Goal: Task Accomplishment & Management: Complete application form

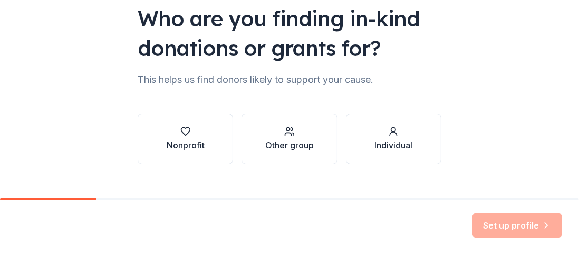
scroll to position [107, 0]
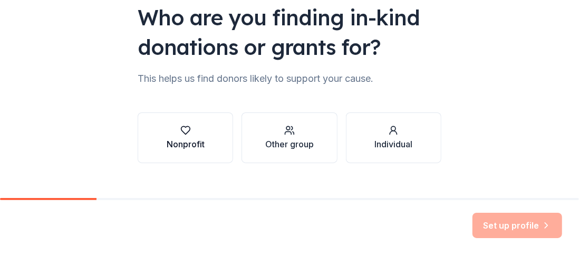
click at [183, 138] on div "Nonprofit" at bounding box center [186, 144] width 38 height 13
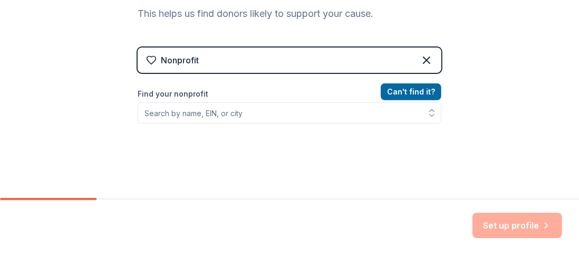
scroll to position [172, 0]
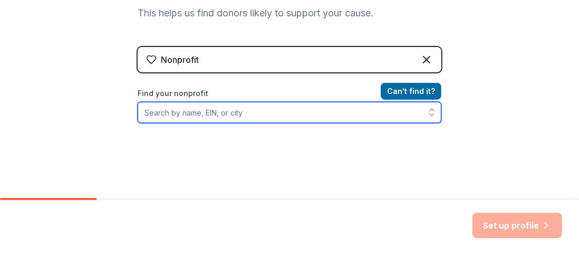
click at [261, 109] on input "Find your nonprofit" at bounding box center [290, 112] width 304 height 21
click at [427, 113] on icon "button" at bounding box center [432, 112] width 11 height 11
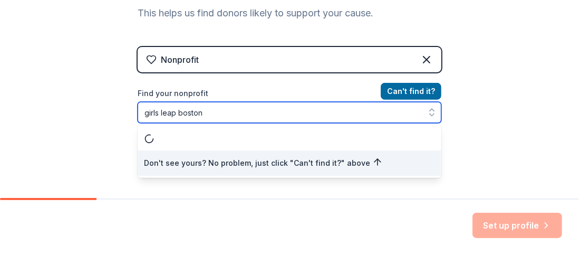
scroll to position [0, 0]
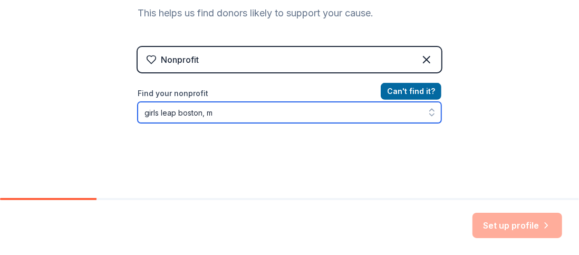
type input "girls leap boston, [GEOGRAPHIC_DATA]"
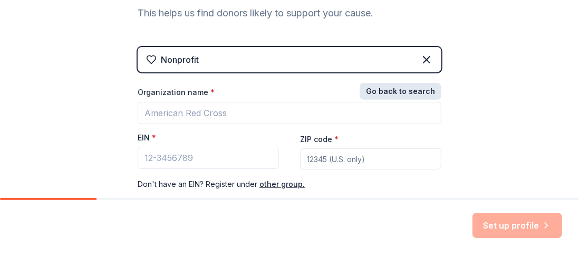
click at [404, 94] on button "Go back to search" at bounding box center [401, 91] width 82 height 17
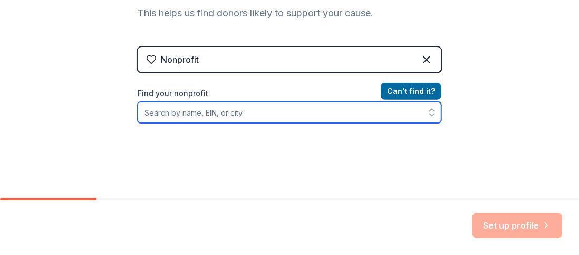
click at [302, 109] on input "Find your nonprofit" at bounding box center [290, 112] width 304 height 21
type input "[US_EMPLOYER_IDENTIFICATION_NUMBER]"
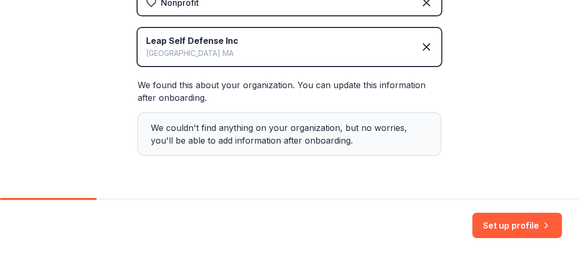
scroll to position [239, 0]
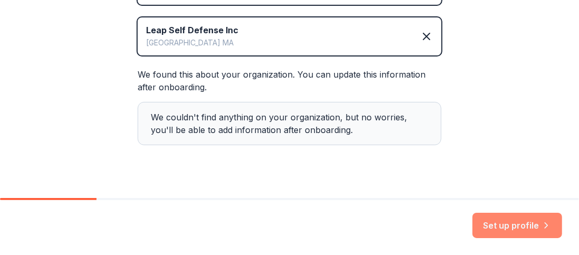
click at [498, 226] on button "Set up profile" at bounding box center [518, 225] width 90 height 25
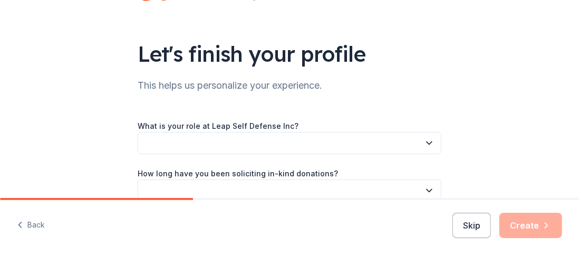
scroll to position [63, 0]
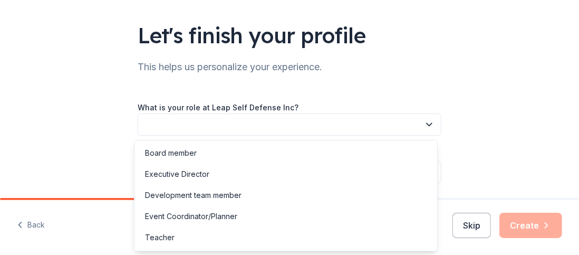
click at [304, 121] on button "button" at bounding box center [290, 124] width 304 height 22
click at [228, 122] on button "button" at bounding box center [290, 124] width 304 height 22
click at [427, 125] on icon "button" at bounding box center [429, 124] width 5 height 3
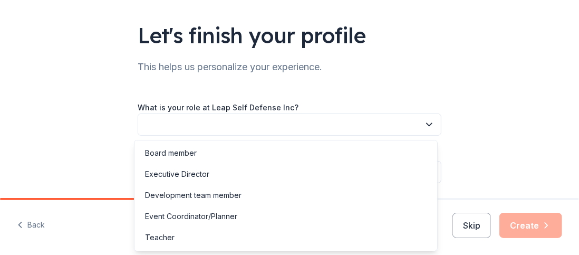
click at [427, 125] on icon "button" at bounding box center [429, 124] width 5 height 3
click at [342, 123] on button "button" at bounding box center [290, 124] width 304 height 22
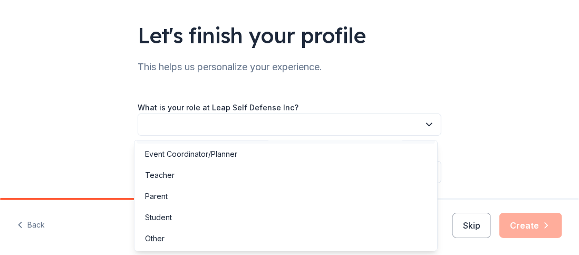
scroll to position [0, 0]
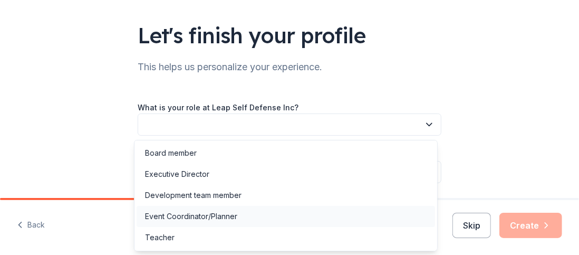
click at [250, 218] on div "Event Coordinator/Planner" at bounding box center [286, 216] width 299 height 21
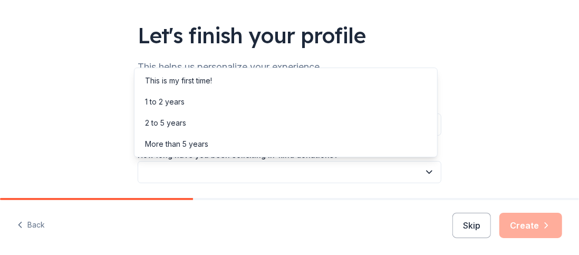
click at [247, 170] on button "button" at bounding box center [290, 172] width 304 height 22
click at [197, 107] on div "1 to 2 years" at bounding box center [286, 101] width 299 height 21
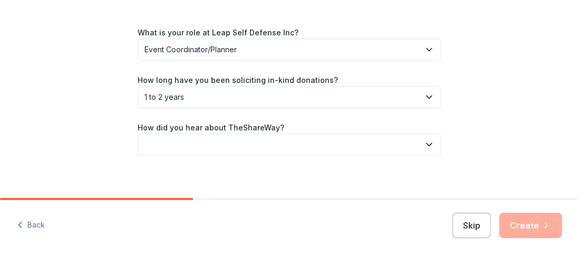
scroll to position [146, 0]
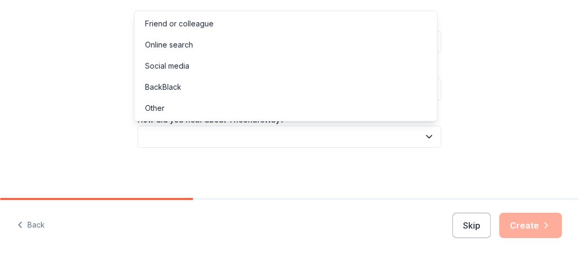
click at [199, 131] on button "button" at bounding box center [290, 137] width 304 height 22
click at [156, 37] on div "Online search" at bounding box center [286, 44] width 299 height 21
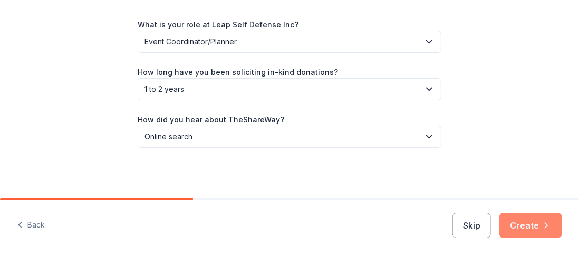
click at [536, 229] on button "Create" at bounding box center [530, 225] width 63 height 25
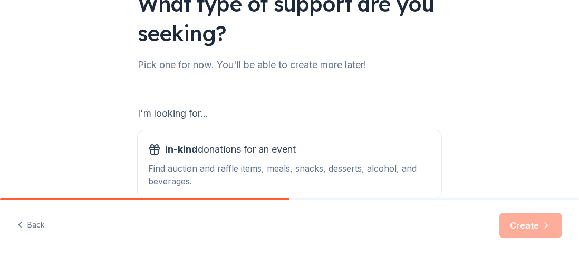
scroll to position [96, 0]
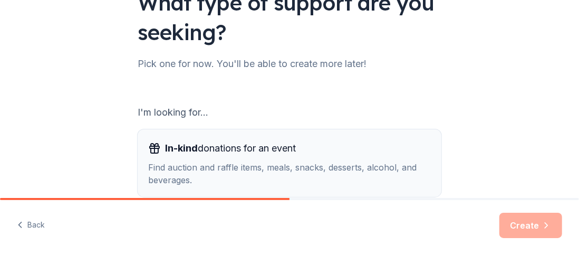
click at [280, 155] on span "In-kind donations for an event" at bounding box center [230, 148] width 131 height 17
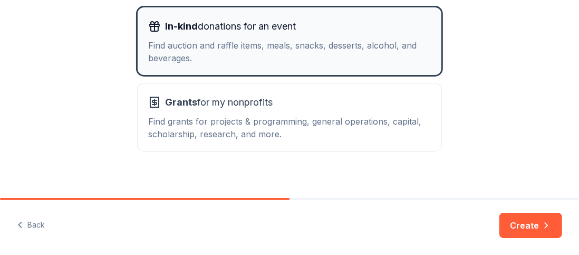
scroll to position [218, 0]
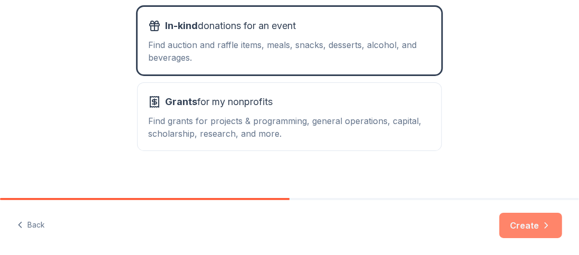
click at [521, 219] on button "Create" at bounding box center [530, 225] width 63 height 25
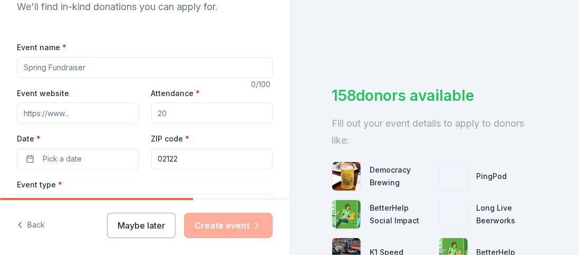
scroll to position [137, 0]
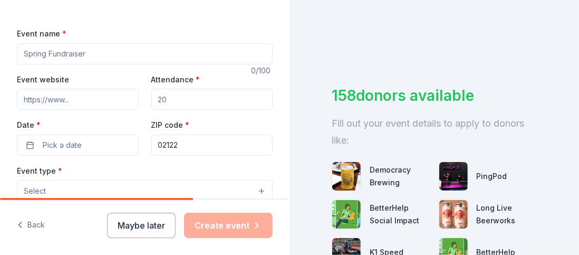
click at [79, 59] on input "Event name *" at bounding box center [145, 53] width 256 height 21
type input "Holiday Auction"
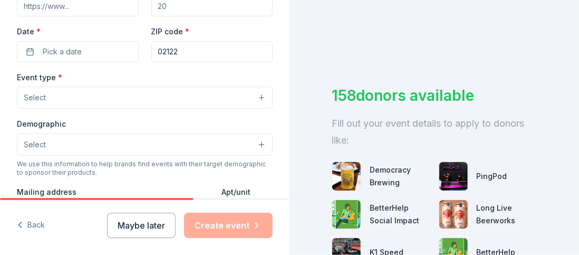
scroll to position [232, 0]
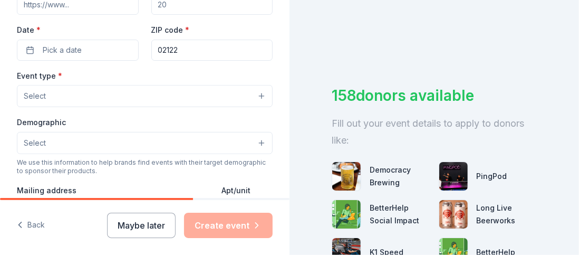
click at [149, 104] on button "Select" at bounding box center [145, 96] width 256 height 22
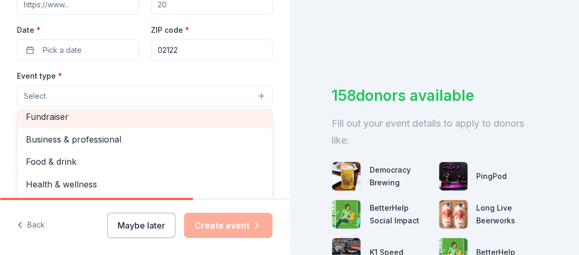
scroll to position [2, 0]
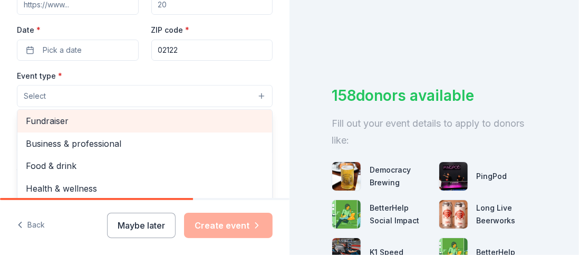
click at [113, 123] on div "Fundraiser" at bounding box center [144, 121] width 255 height 22
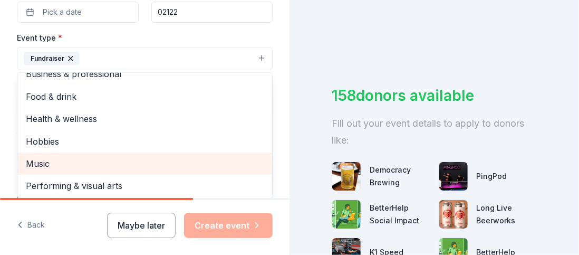
scroll to position [0, 0]
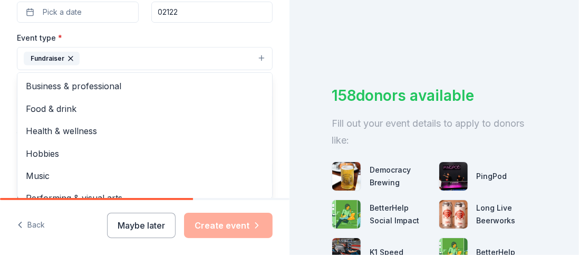
click at [119, 28] on div "Event name * Holiday Auction 15 /100 Event website Attendance * Date * Pick a d…" at bounding box center [145, 138] width 256 height 488
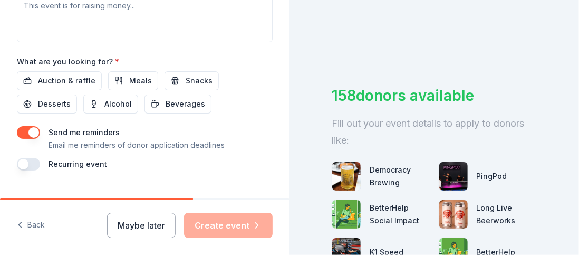
scroll to position [493, 0]
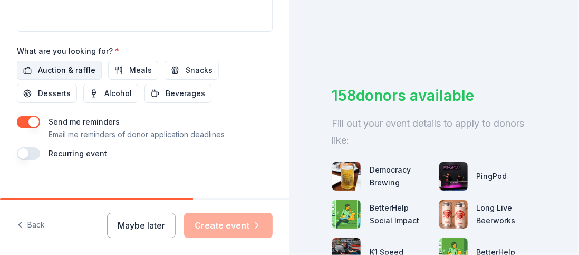
click at [74, 71] on span "Auction & raffle" at bounding box center [66, 70] width 57 height 13
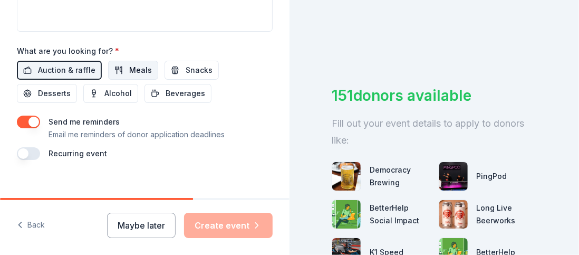
click at [123, 66] on button "Meals" at bounding box center [133, 70] width 50 height 19
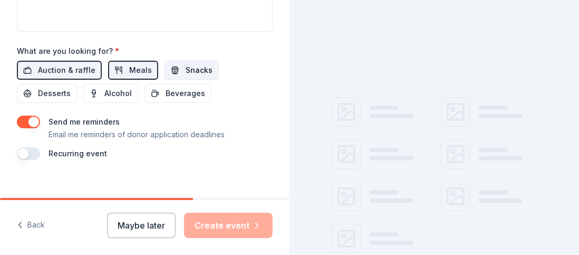
click at [176, 63] on button "Snacks" at bounding box center [192, 70] width 54 height 19
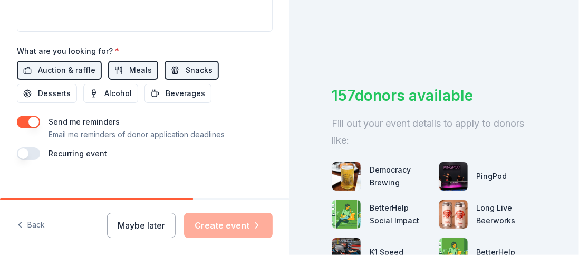
click at [172, 68] on button "Snacks" at bounding box center [192, 70] width 54 height 19
click at [139, 64] on span "Meals" at bounding box center [140, 70] width 23 height 13
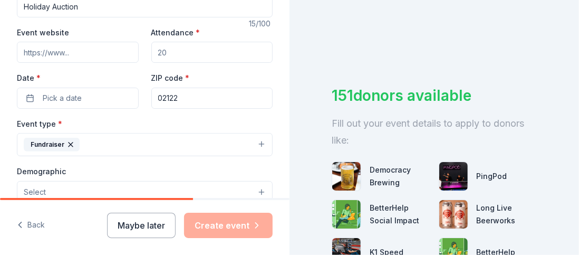
scroll to position [184, 0]
click at [116, 98] on button "Pick a date" at bounding box center [78, 98] width 122 height 21
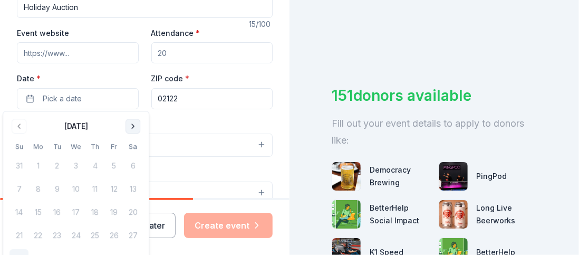
click at [129, 128] on button "Go to next month" at bounding box center [133, 126] width 15 height 15
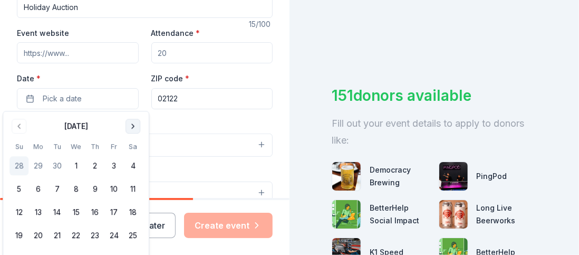
click at [129, 128] on button "Go to next month" at bounding box center [133, 126] width 15 height 15
click at [41, 210] on button "15" at bounding box center [37, 212] width 19 height 19
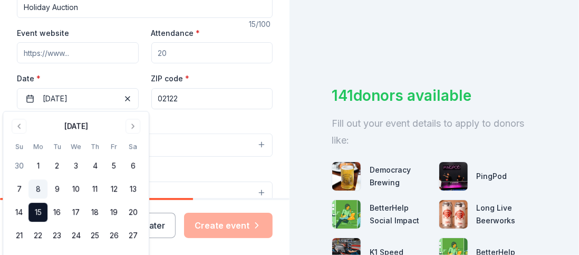
click at [39, 184] on button "8" at bounding box center [37, 188] width 19 height 19
click at [80, 85] on div "Date * 12/08/2025" at bounding box center [78, 90] width 122 height 37
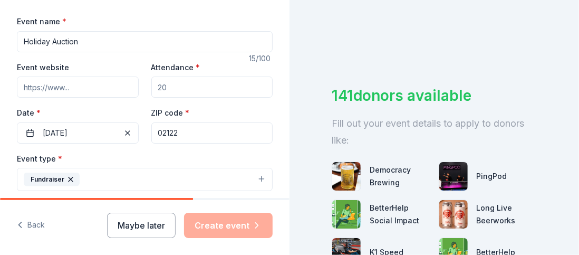
scroll to position [141, 0]
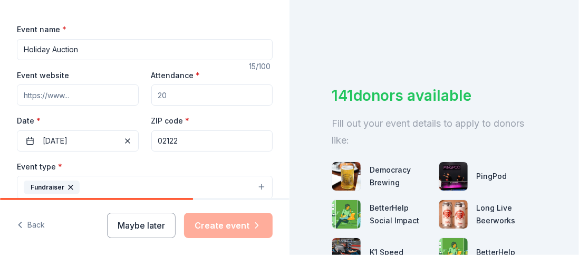
click at [159, 98] on input "Attendance *" at bounding box center [212, 94] width 122 height 21
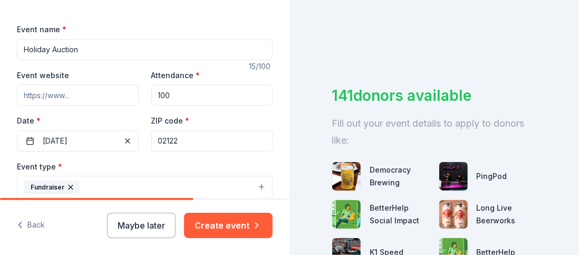
type input "100"
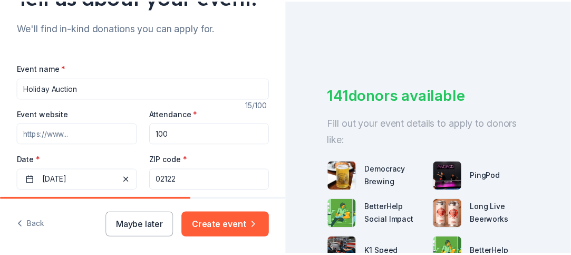
scroll to position [103, 0]
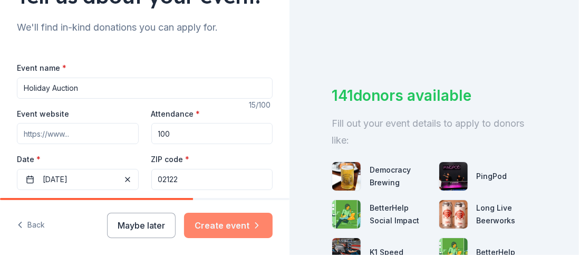
click at [219, 222] on button "Create event" at bounding box center [228, 225] width 89 height 25
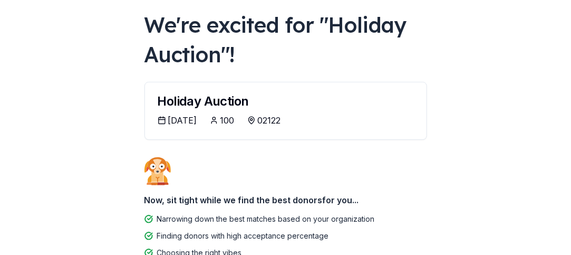
scroll to position [81, 0]
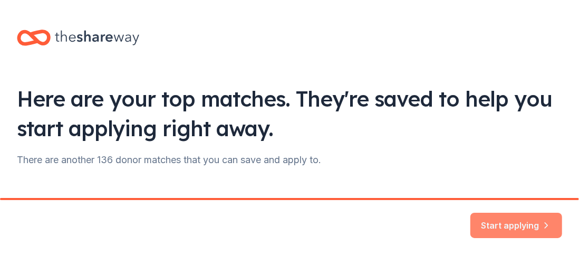
click at [517, 219] on button "Start applying" at bounding box center [516, 218] width 92 height 25
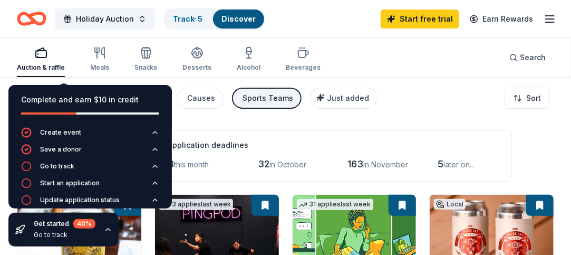
click at [425, 113] on div "Filter 3 Application methods Causes Sports Teams Just added Sort" at bounding box center [285, 98] width 571 height 42
click at [104, 229] on icon "button" at bounding box center [108, 229] width 8 height 8
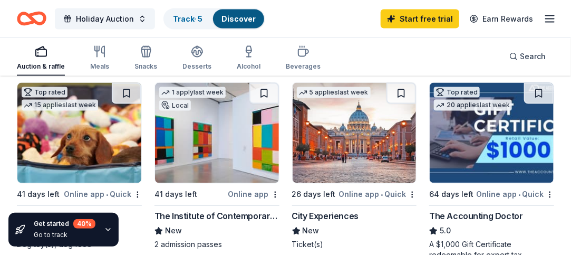
scroll to position [516, 0]
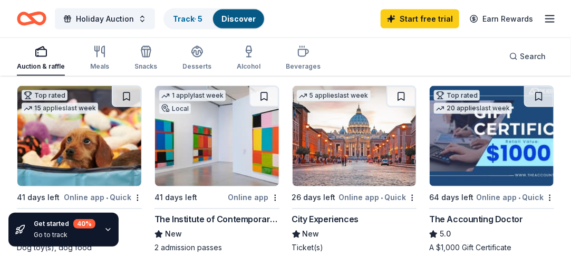
click at [386, 164] on img at bounding box center [355, 136] width 124 height 100
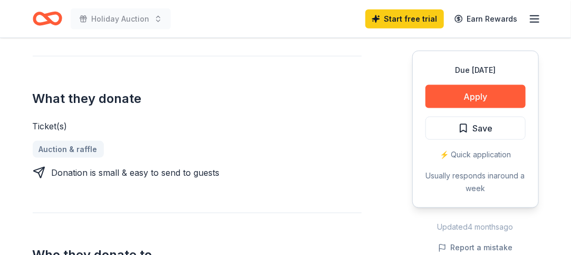
scroll to position [420, 0]
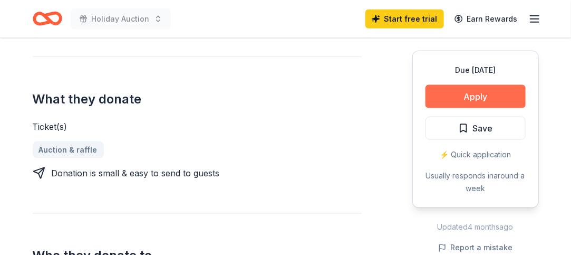
click at [452, 99] on button "Apply" at bounding box center [476, 96] width 100 height 23
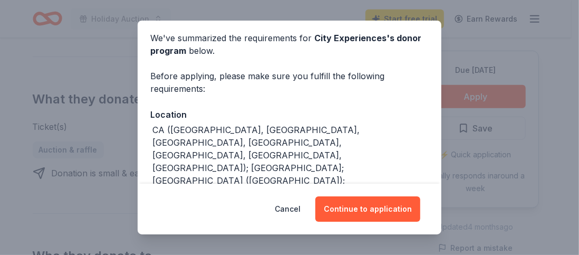
scroll to position [66, 0]
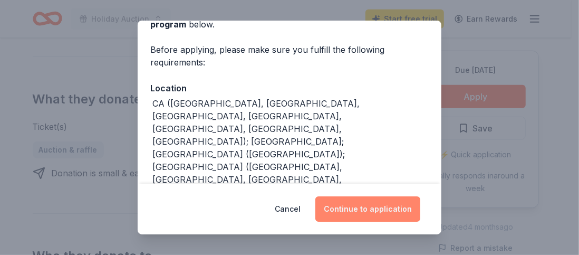
click at [345, 213] on button "Continue to application" at bounding box center [367, 208] width 105 height 25
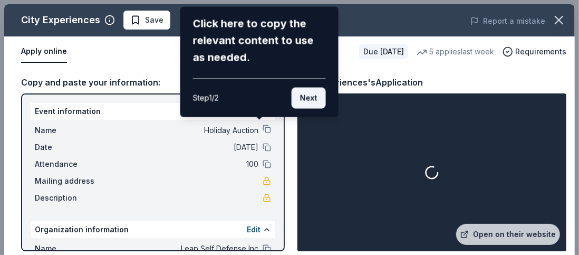
click at [303, 102] on button "Next" at bounding box center [309, 98] width 34 height 21
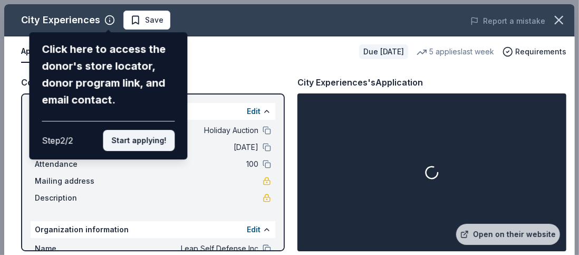
click at [117, 140] on button "Start applying!" at bounding box center [139, 140] width 72 height 21
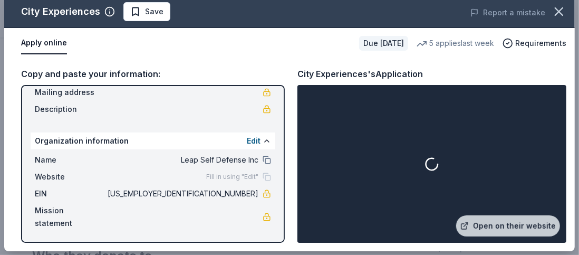
scroll to position [0, 0]
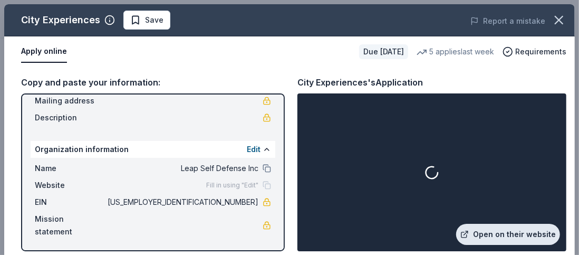
click at [476, 237] on link "Open on their website" at bounding box center [508, 234] width 104 height 21
